Goal: Navigation & Orientation: Understand site structure

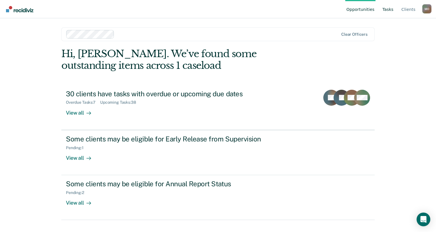
click at [388, 9] on link "Tasks" at bounding box center [387, 9] width 13 height 18
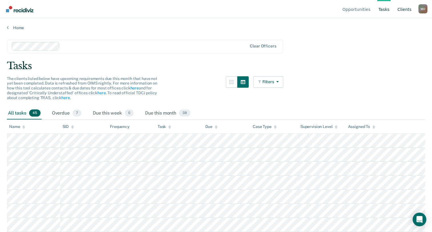
click at [403, 8] on link "Client s" at bounding box center [404, 9] width 16 height 18
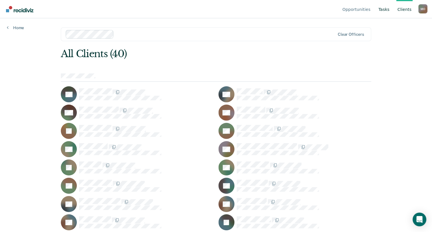
click at [385, 10] on link "Tasks" at bounding box center [383, 9] width 13 height 18
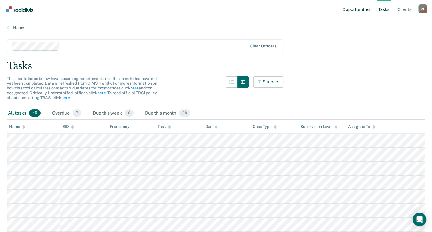
click at [363, 10] on link "Opportunities" at bounding box center [356, 9] width 30 height 18
